Goal: Information Seeking & Learning: Learn about a topic

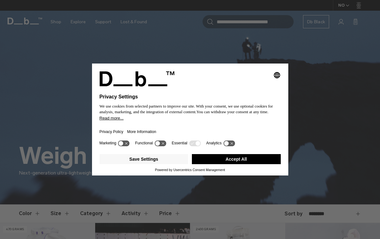
click at [348, 4] on div "Selecting an option will immediately change the language Privacy Settings We us…" at bounding box center [190, 119] width 380 height 239
click at [274, 75] on icon "Select language" at bounding box center [277, 75] width 8 height 8
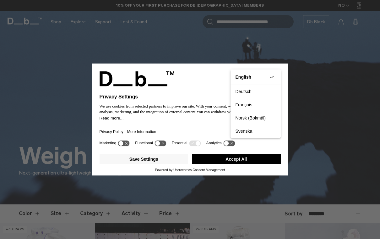
click at [294, 126] on div "Privacy Settings We use cookies from selected partners to improve our site. Wit…" at bounding box center [190, 119] width 380 height 239
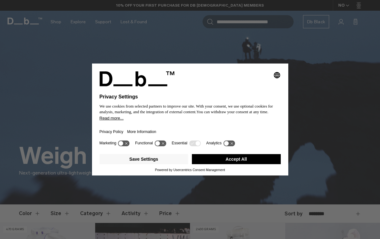
click at [243, 158] on button "Accept All" at bounding box center [236, 159] width 89 height 10
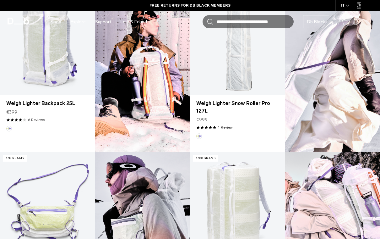
scroll to position [221, 0]
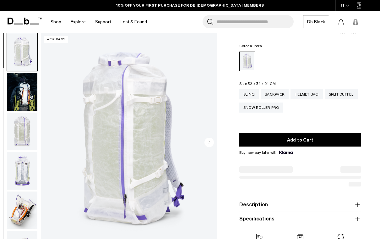
click at [16, 102] on img "button" at bounding box center [22, 92] width 30 height 38
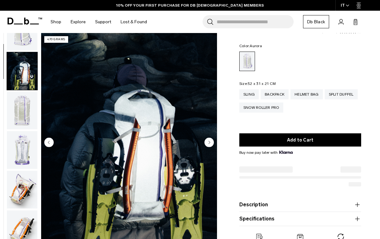
click at [25, 166] on img "button" at bounding box center [22, 150] width 30 height 38
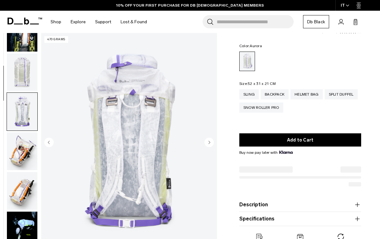
scroll to position [119, 0]
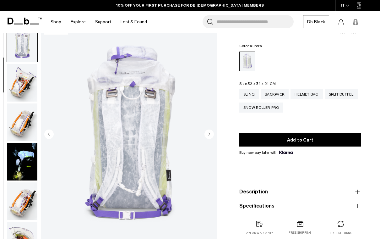
click at [213, 138] on icon "Next slide" at bounding box center [209, 133] width 9 height 9
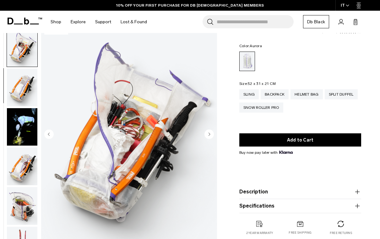
scroll to position [159, 0]
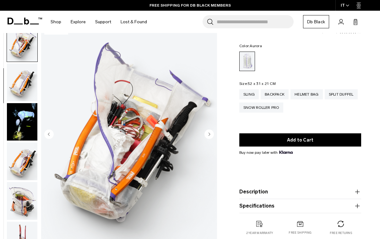
click at [213, 128] on img "5 / 18" at bounding box center [129, 135] width 176 height 220
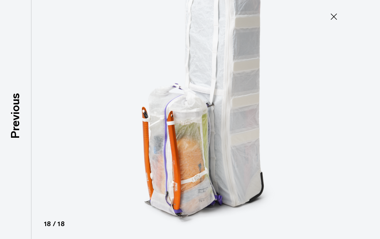
click at [333, 17] on icon at bounding box center [334, 17] width 6 height 6
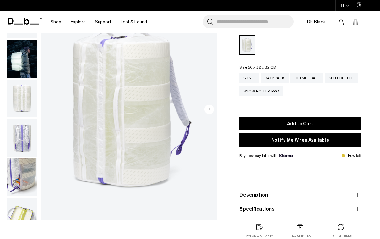
scroll to position [42, 0]
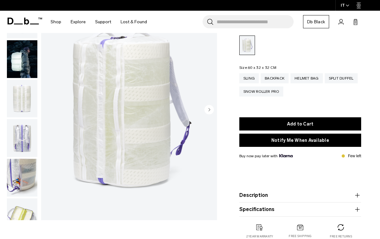
click at [165, 126] on img at bounding box center [129, 110] width 176 height 220
click at [213, 110] on circle "button" at bounding box center [209, 109] width 9 height 9
click at [213, 107] on circle "button" at bounding box center [209, 109] width 9 height 9
click at [210, 106] on circle "button" at bounding box center [209, 109] width 9 height 9
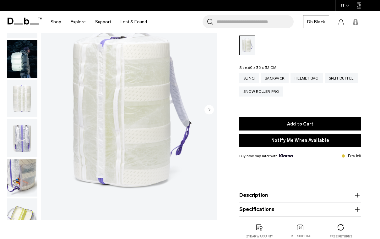
click at [209, 106] on circle "button" at bounding box center [209, 109] width 9 height 9
click at [22, 142] on img "button" at bounding box center [22, 138] width 30 height 38
click at [26, 181] on img "button" at bounding box center [22, 178] width 30 height 38
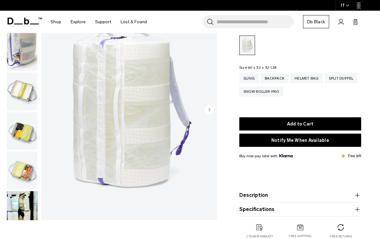
scroll to position [134, 0]
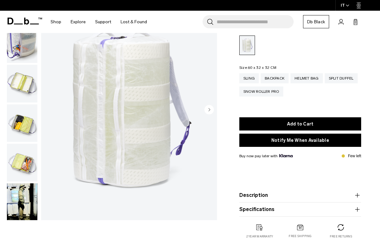
click at [22, 165] on img "button" at bounding box center [22, 163] width 30 height 38
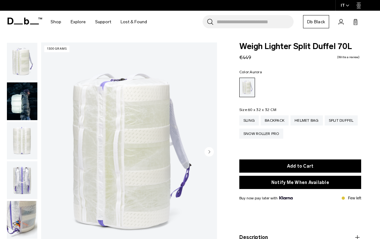
click at [23, 147] on img "button" at bounding box center [22, 141] width 30 height 38
click at [212, 152] on circle "button" at bounding box center [209, 151] width 9 height 9
click at [24, 176] on img "button" at bounding box center [22, 180] width 30 height 38
